Goal: Transaction & Acquisition: Purchase product/service

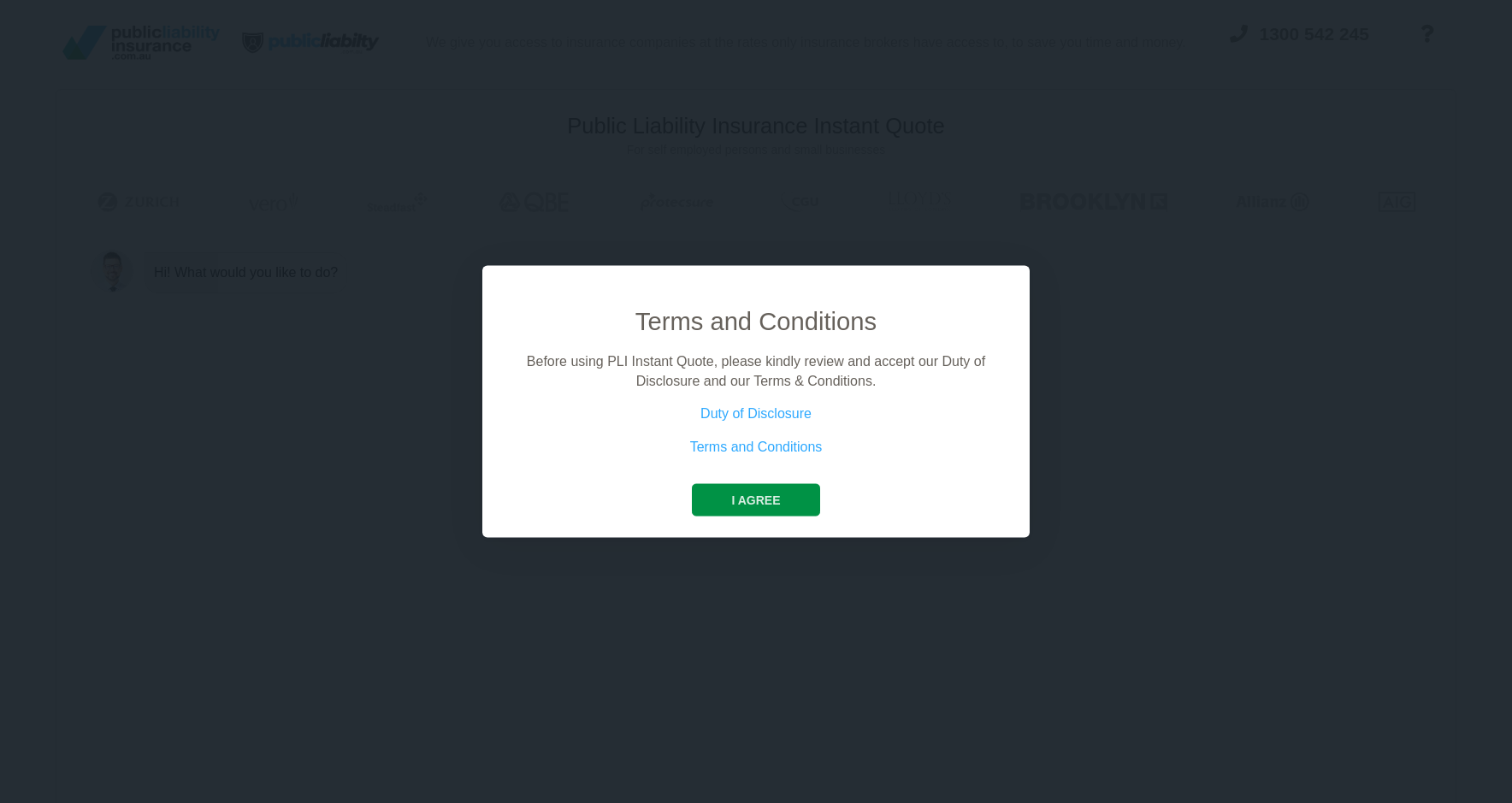
click at [745, 509] on button "I agree" at bounding box center [756, 500] width 127 height 33
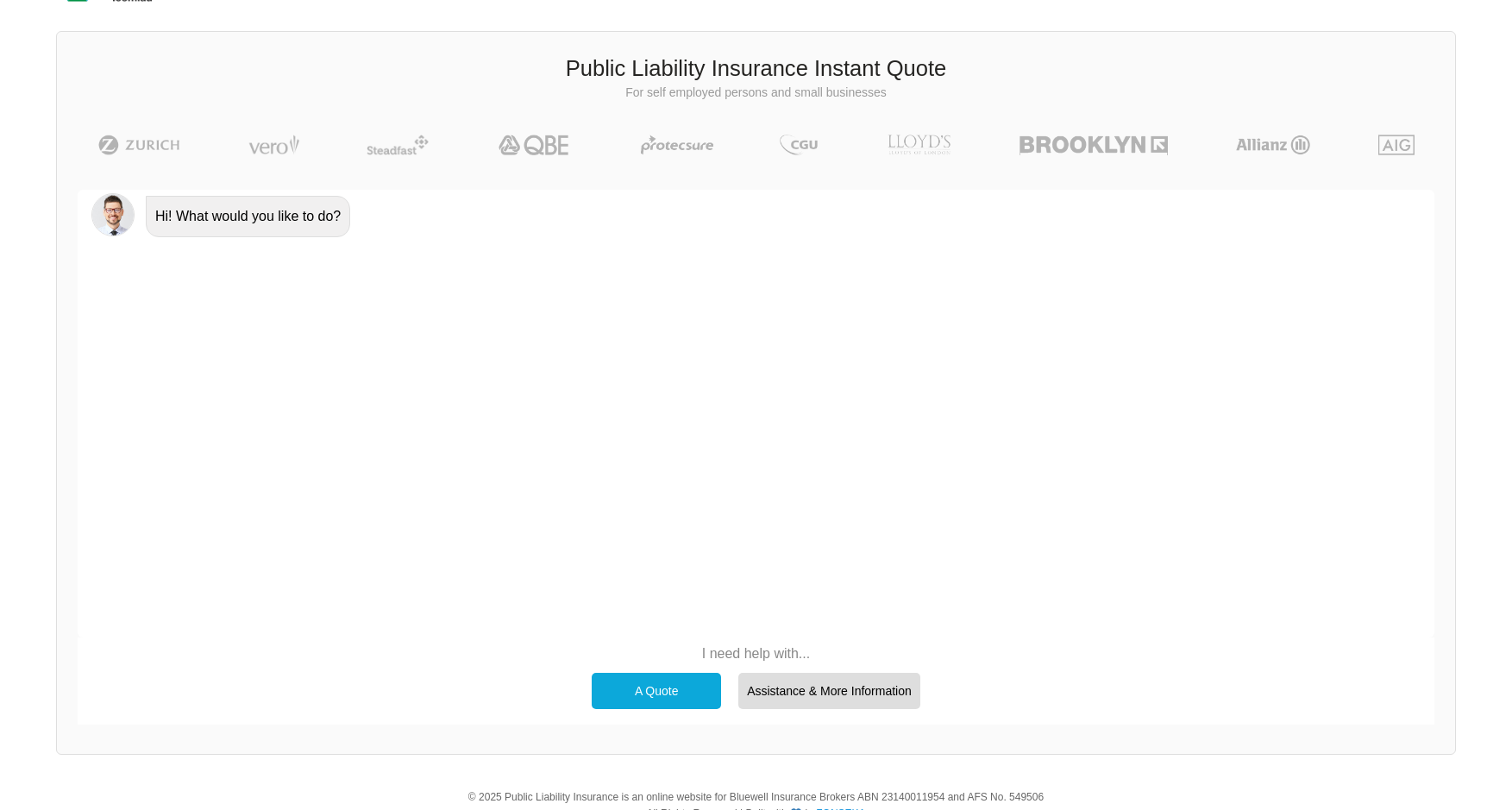
scroll to position [119, 0]
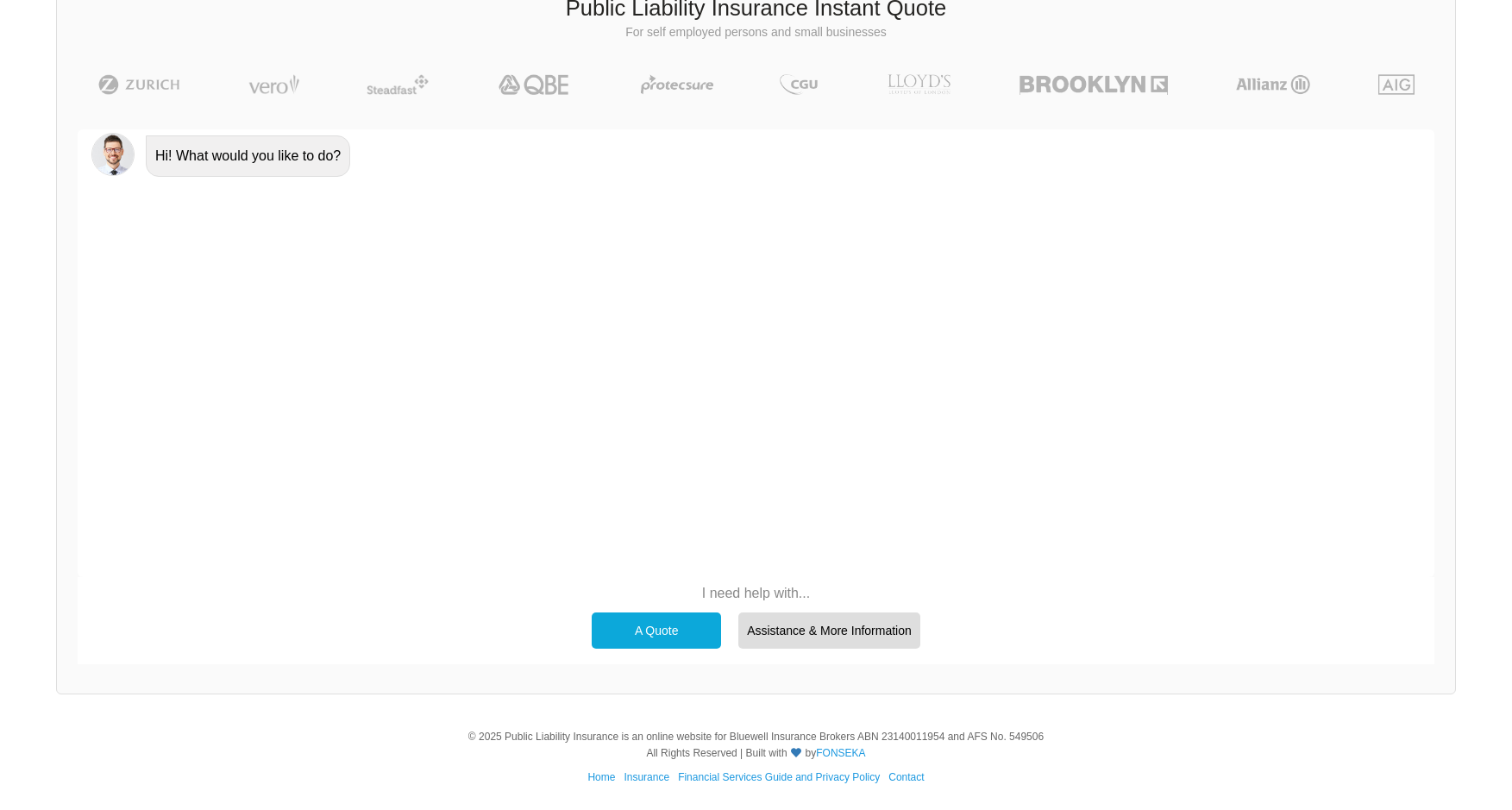
click at [631, 644] on div "A Quote" at bounding box center [655, 630] width 129 height 36
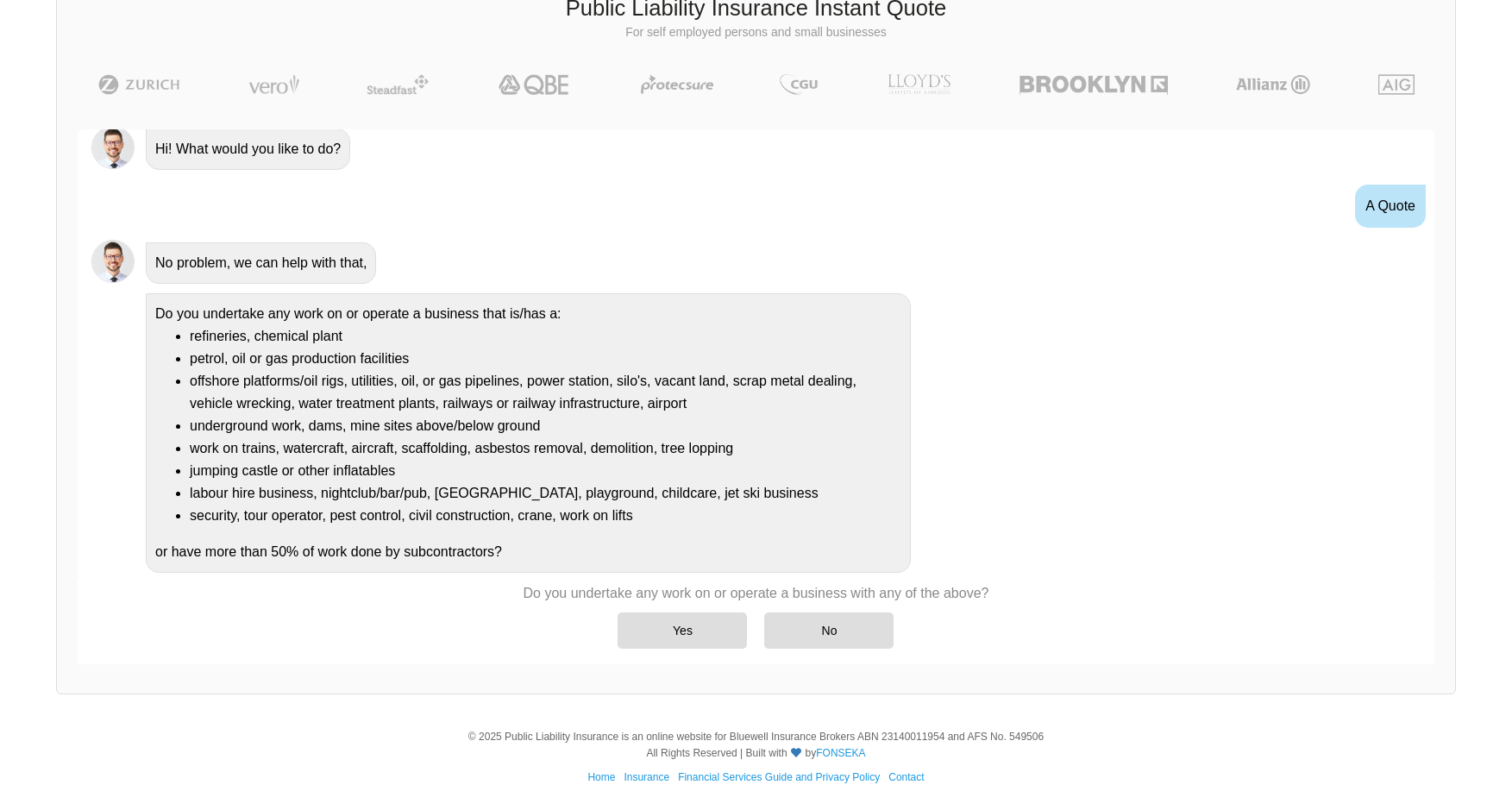
scroll to position [25, 0]
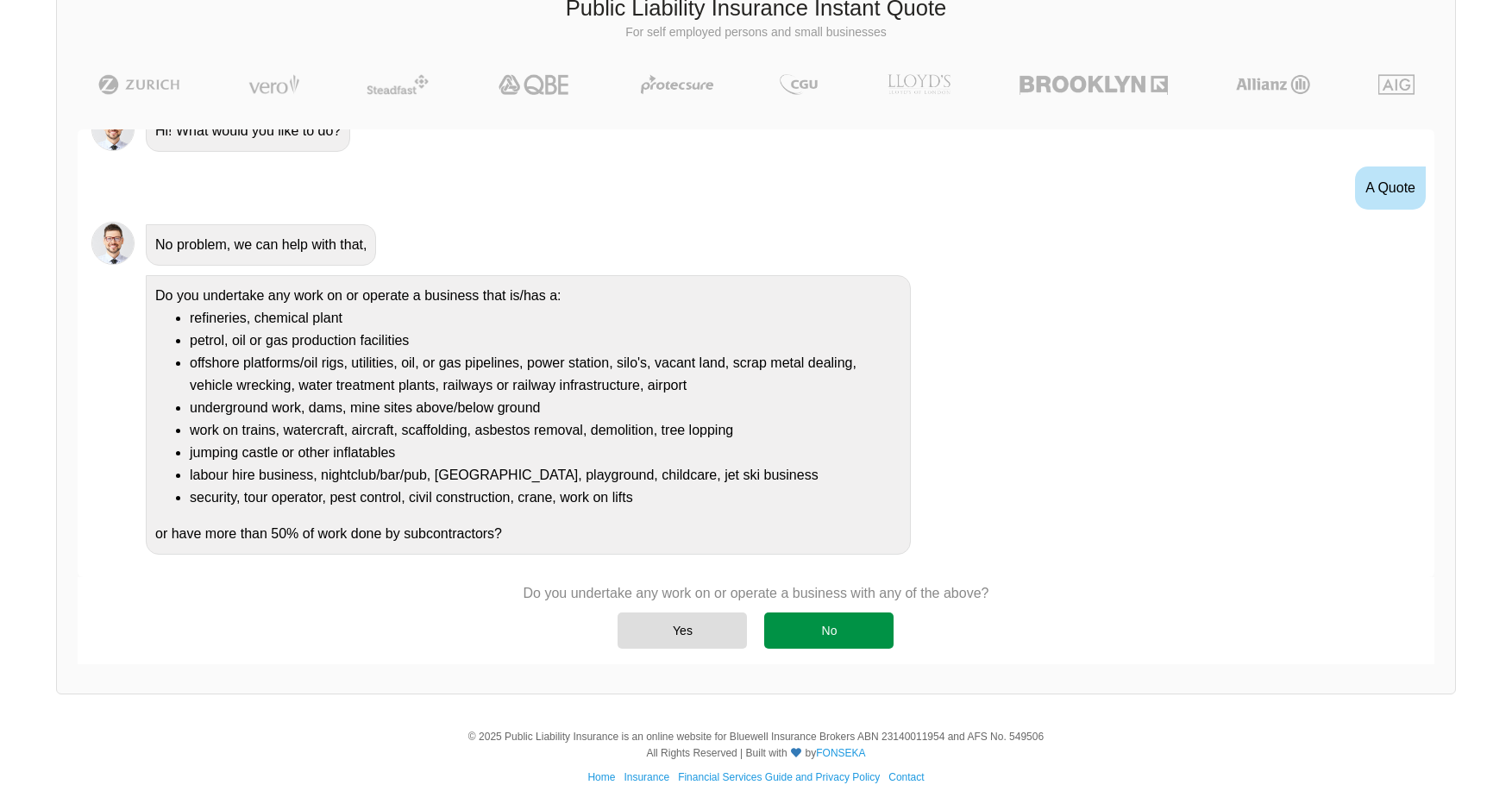
click at [774, 629] on div "No" at bounding box center [828, 630] width 129 height 36
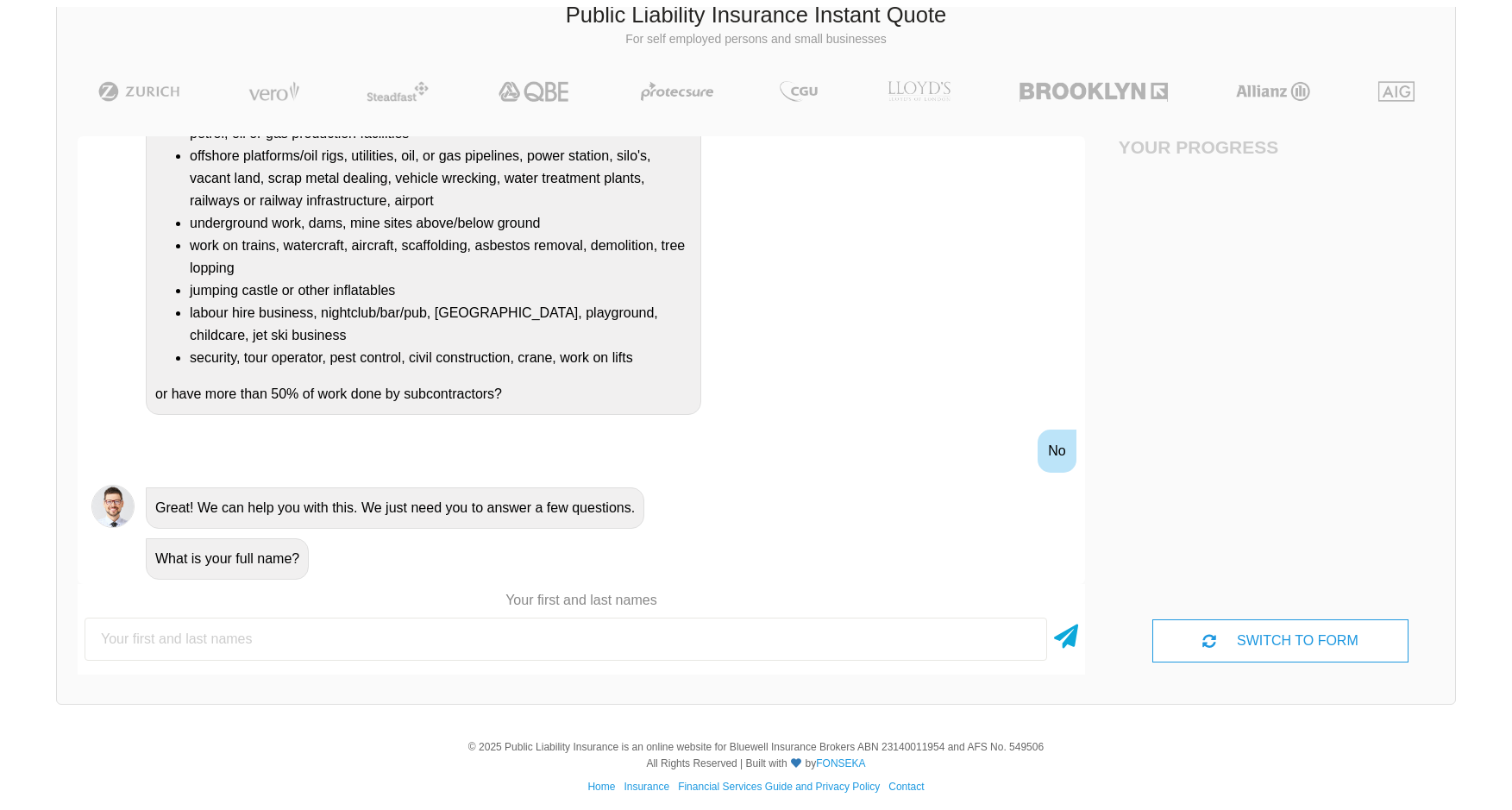
scroll to position [119, 0]
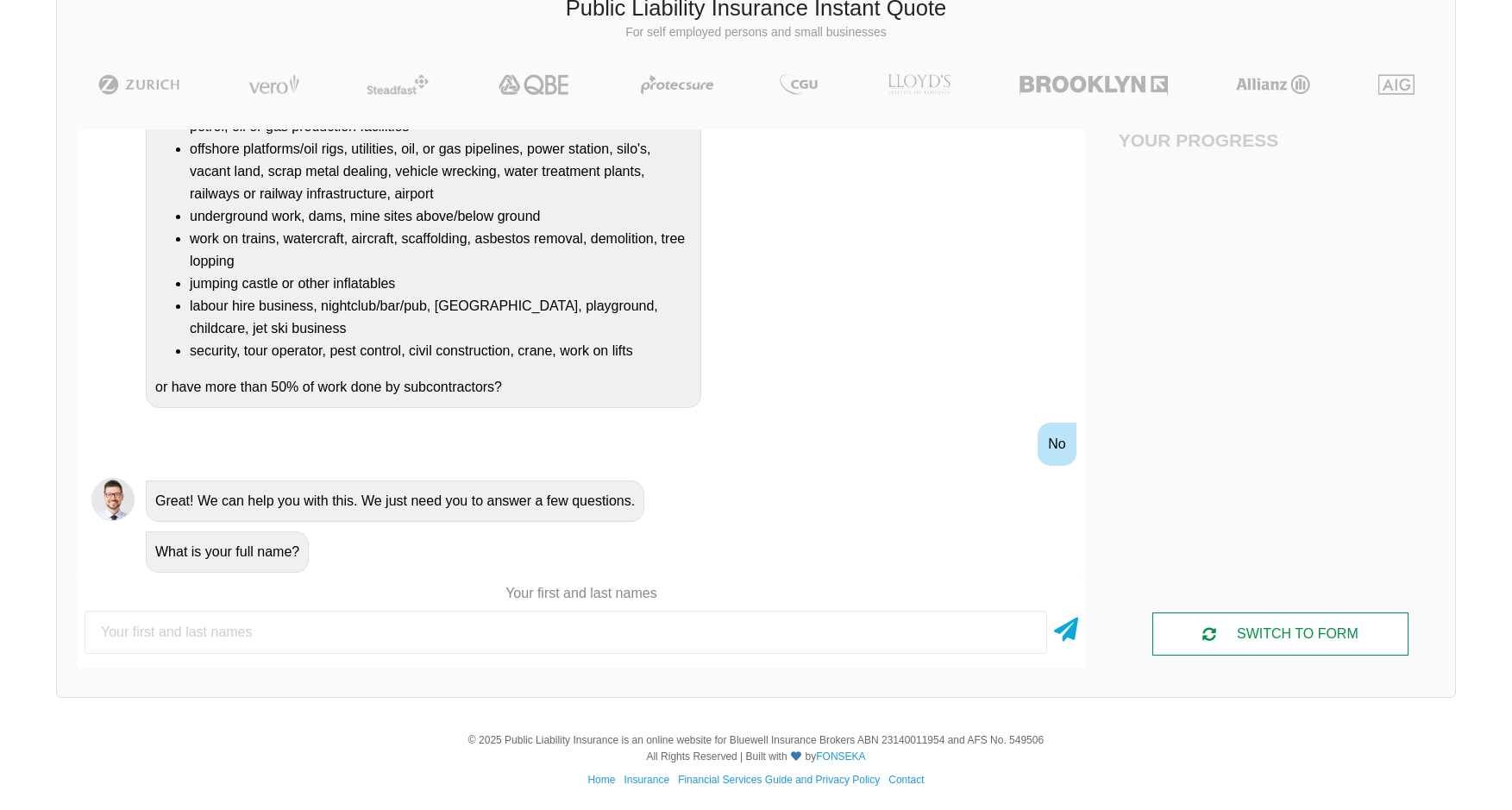
click at [1246, 647] on div "SWITCH TO FORM" at bounding box center [1280, 634] width 256 height 43
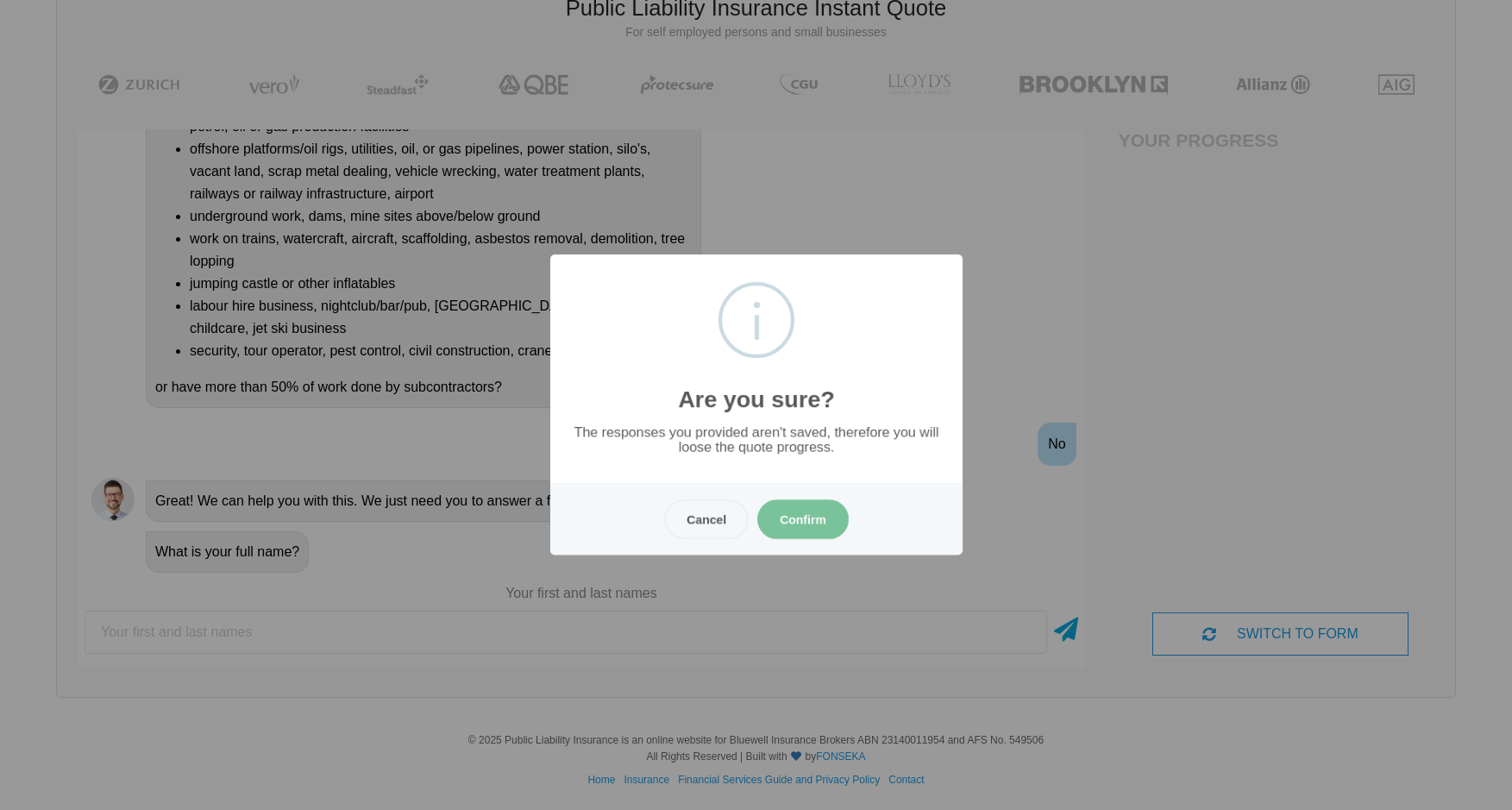
click at [793, 514] on button "Confirm" at bounding box center [802, 519] width 91 height 40
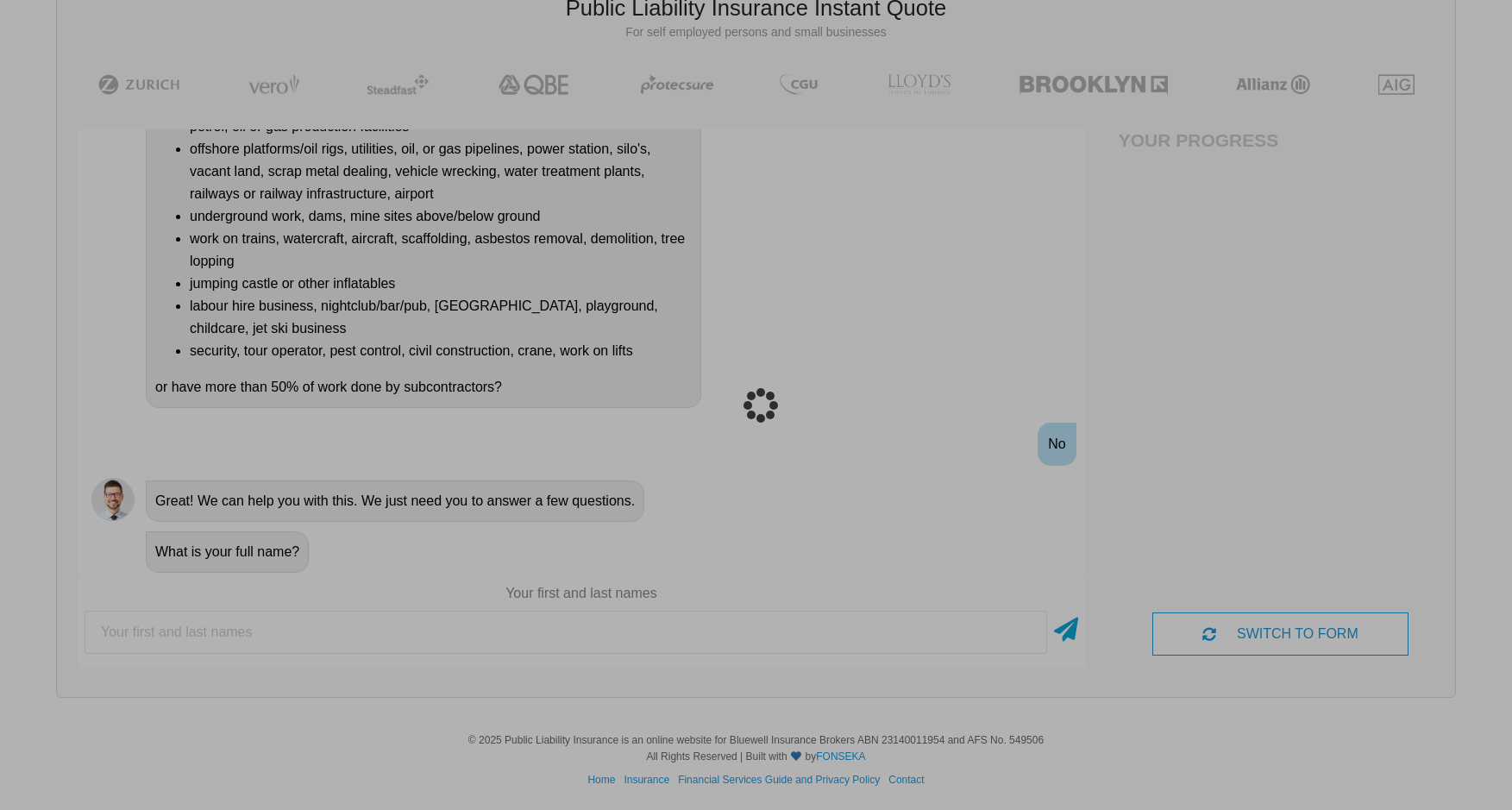
scroll to position [43, 0]
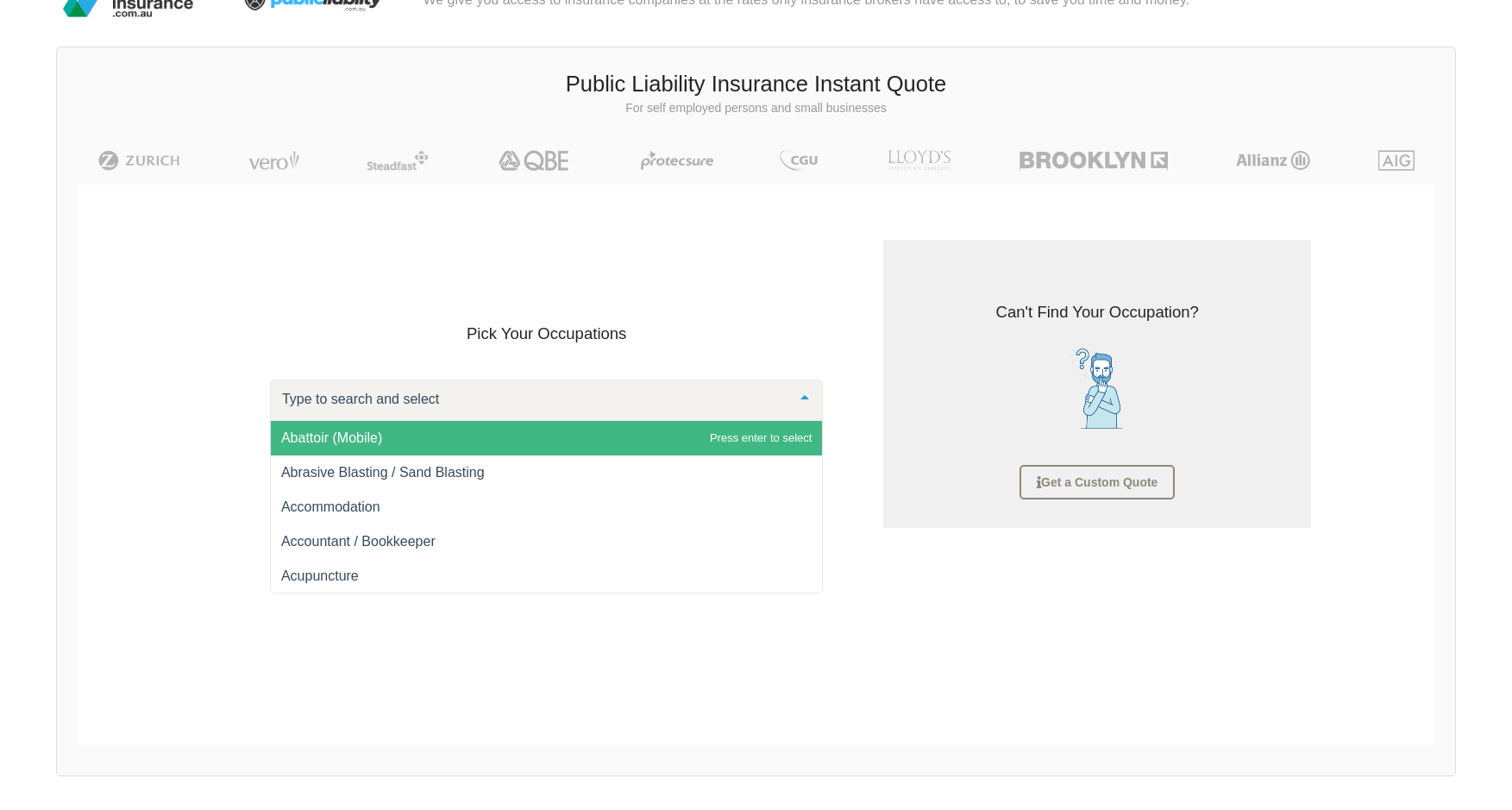
click at [724, 384] on div at bounding box center [547, 400] width 554 height 41
type input "pet"
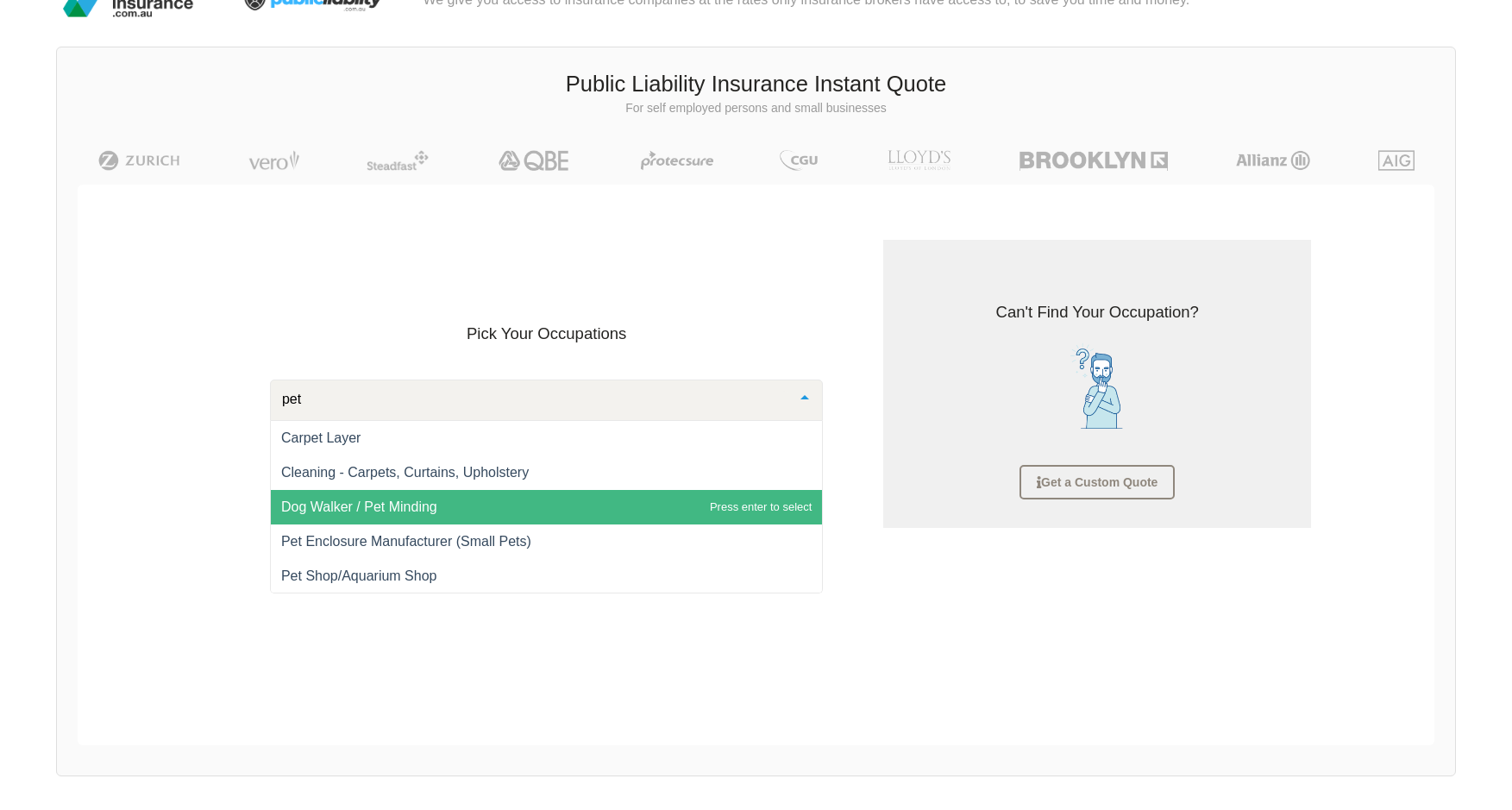
click at [411, 519] on span "Dog Walker / Pet Minding" at bounding box center [547, 507] width 552 height 35
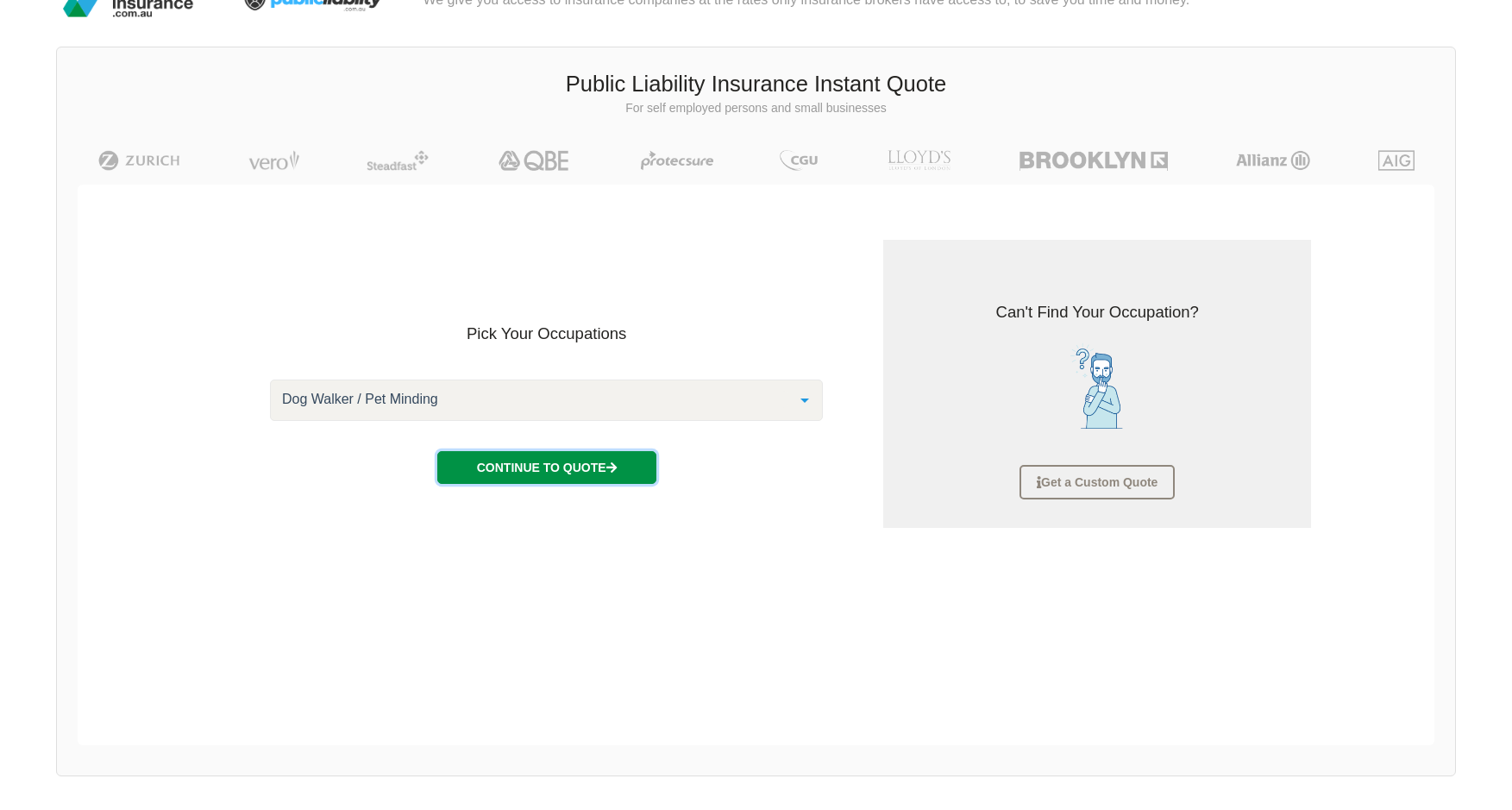
click at [529, 471] on button "Continue to Quote" at bounding box center [546, 467] width 219 height 33
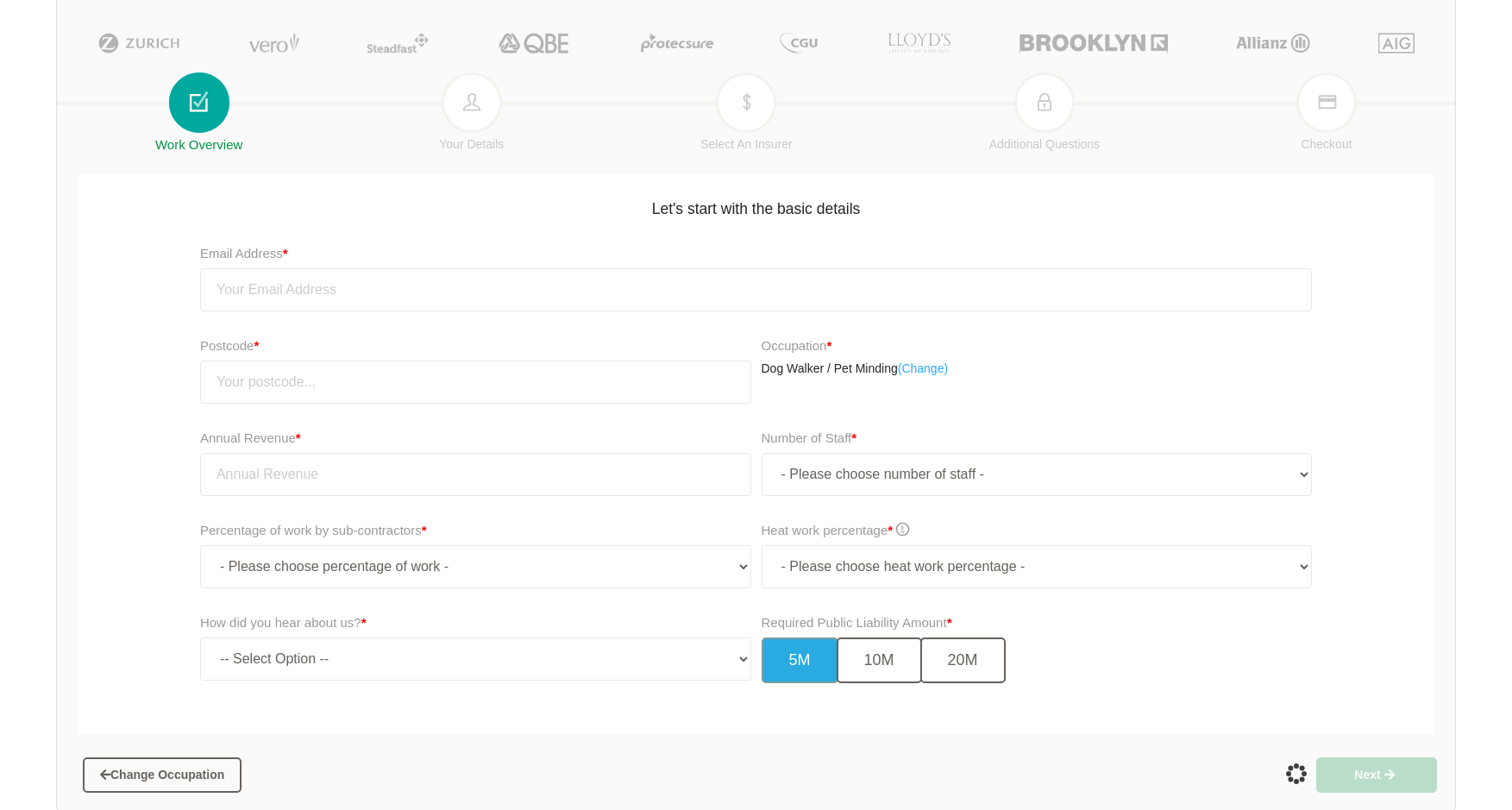
scroll to position [0, 0]
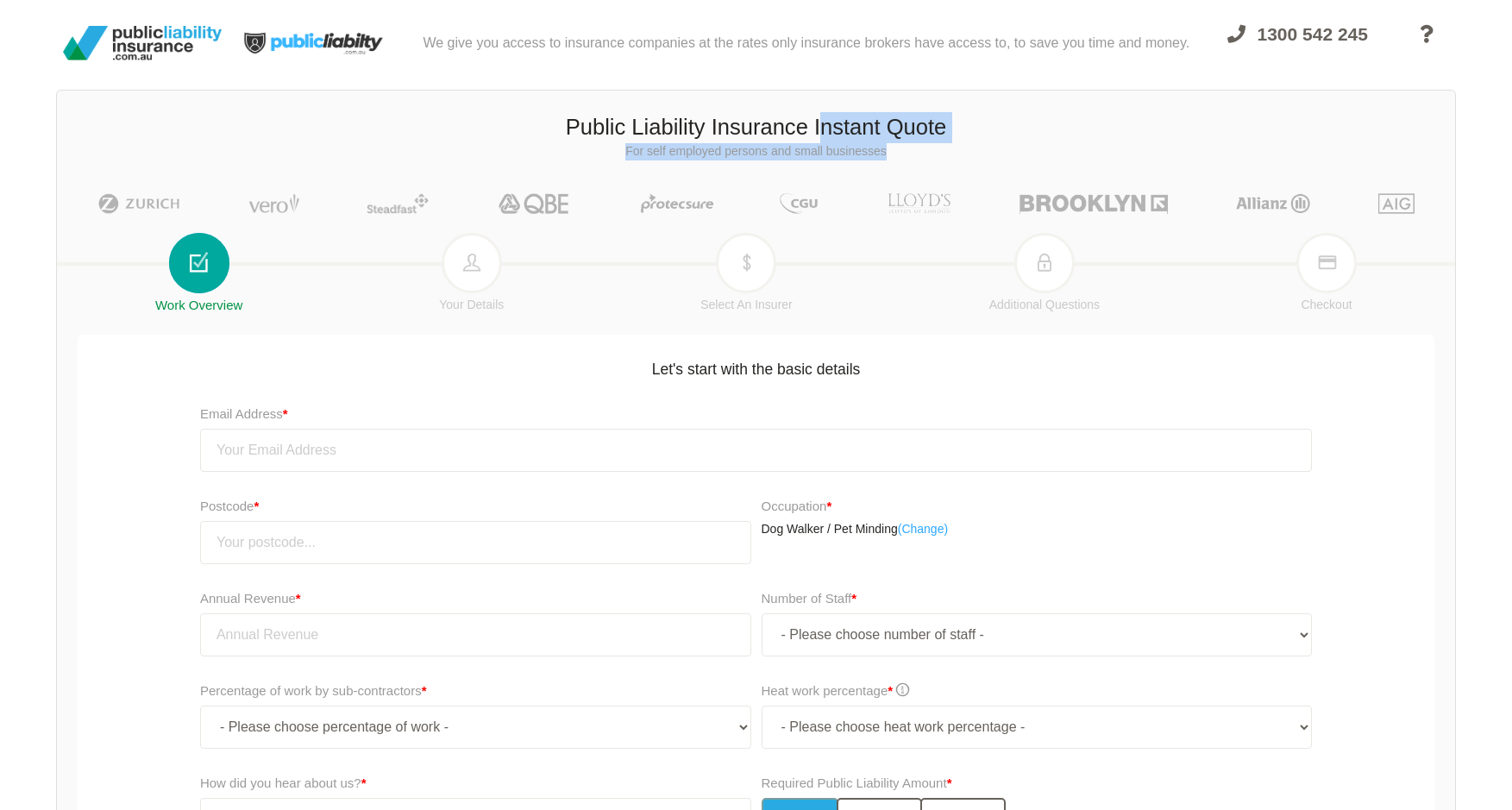
drag, startPoint x: 897, startPoint y: 137, endPoint x: 929, endPoint y: 157, distance: 37.7
click at [929, 157] on div "Public Liability Insurance Instant Quote For self employed persons and small bu…" at bounding box center [755, 136] width 1398 height 73
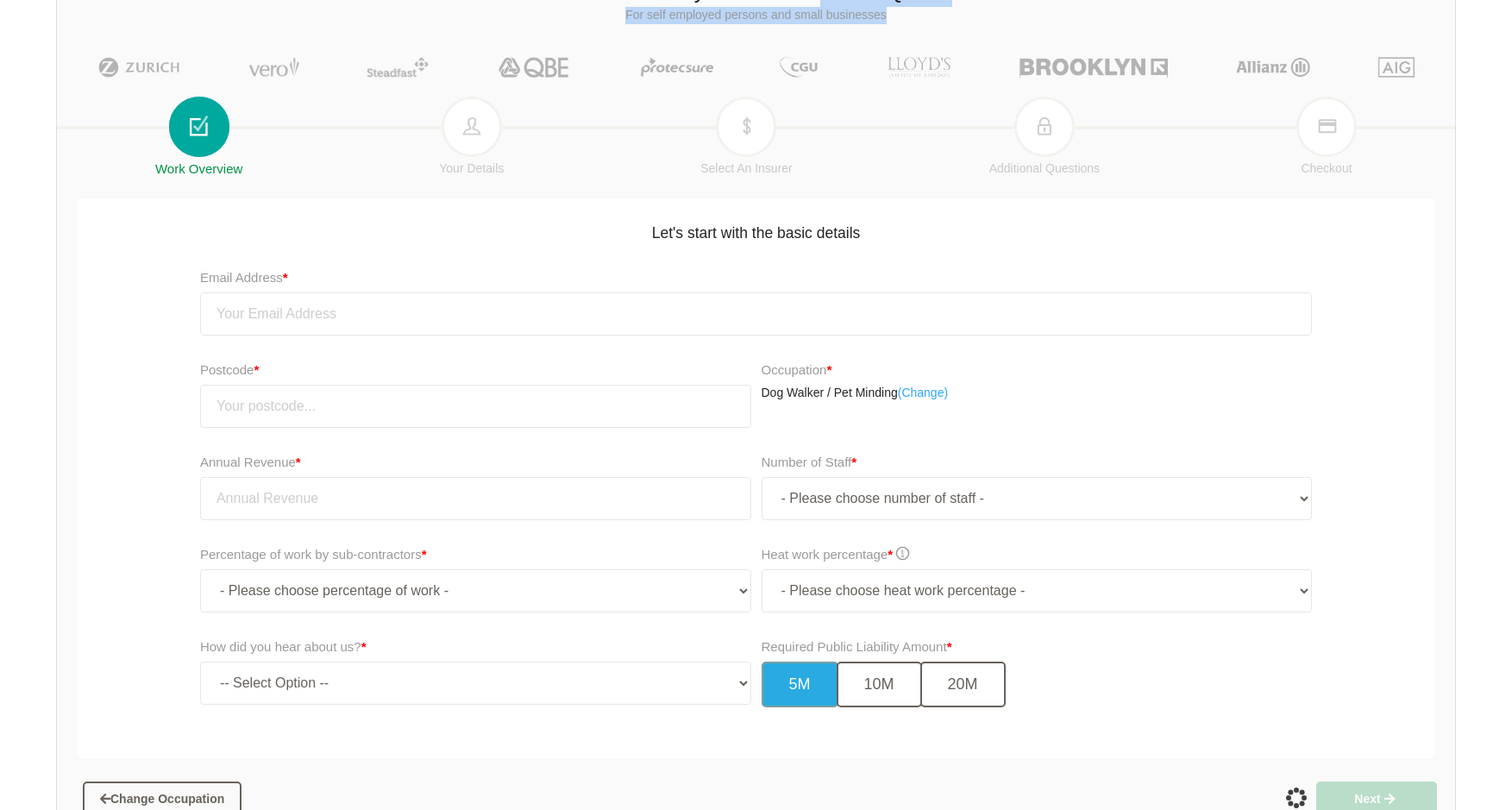
scroll to position [277, 0]
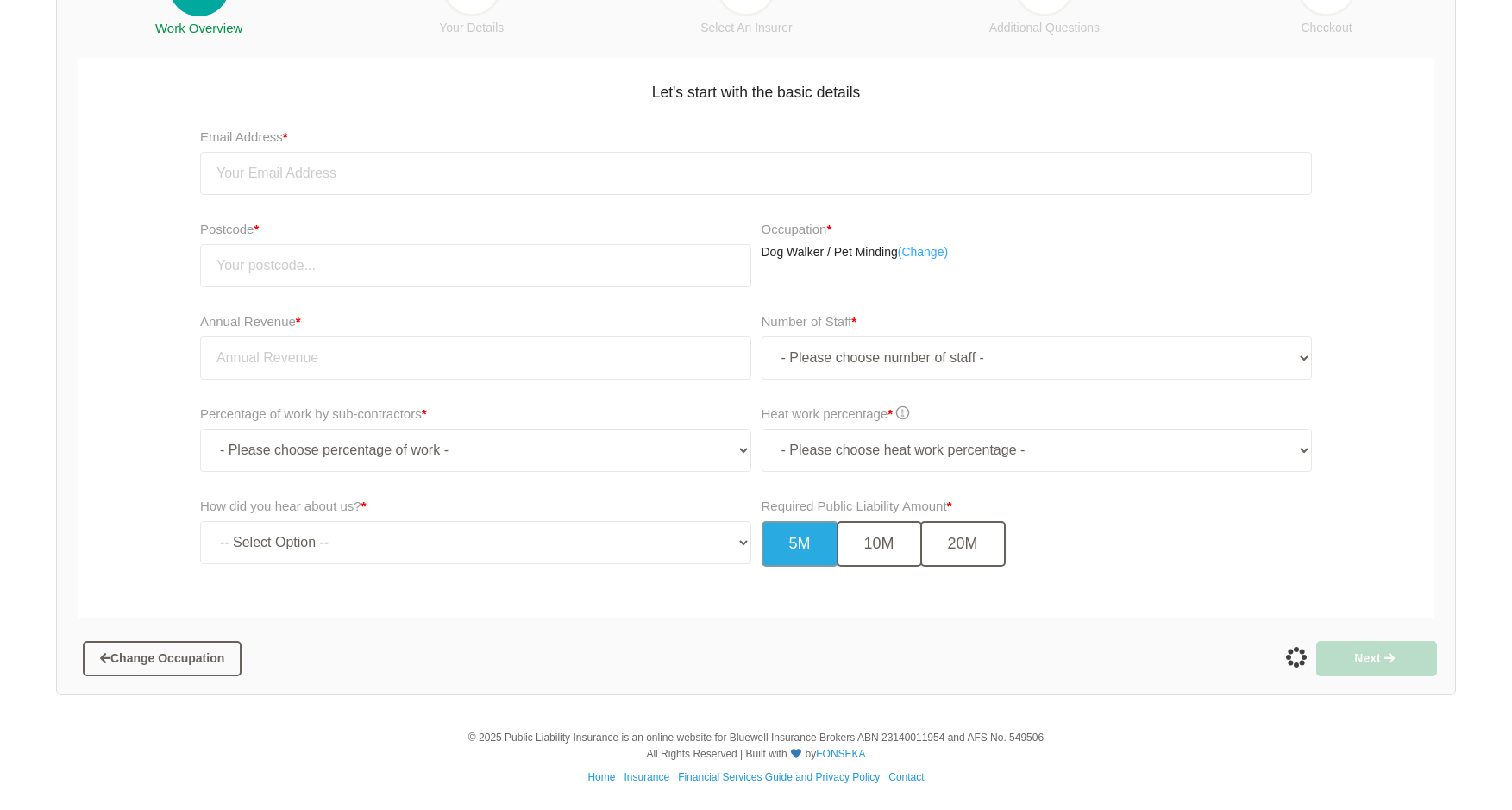
drag, startPoint x: 529, startPoint y: 739, endPoint x: 1068, endPoint y: 763, distance: 539.5
click at [1068, 763] on div "© 2025 Public Liability Insurance is an online website for Bluewell Insurance B…" at bounding box center [756, 746] width 1512 height 33
click at [831, 754] on link "FONSEKA" at bounding box center [841, 753] width 49 height 12
